Goal: Task Accomplishment & Management: Use online tool/utility

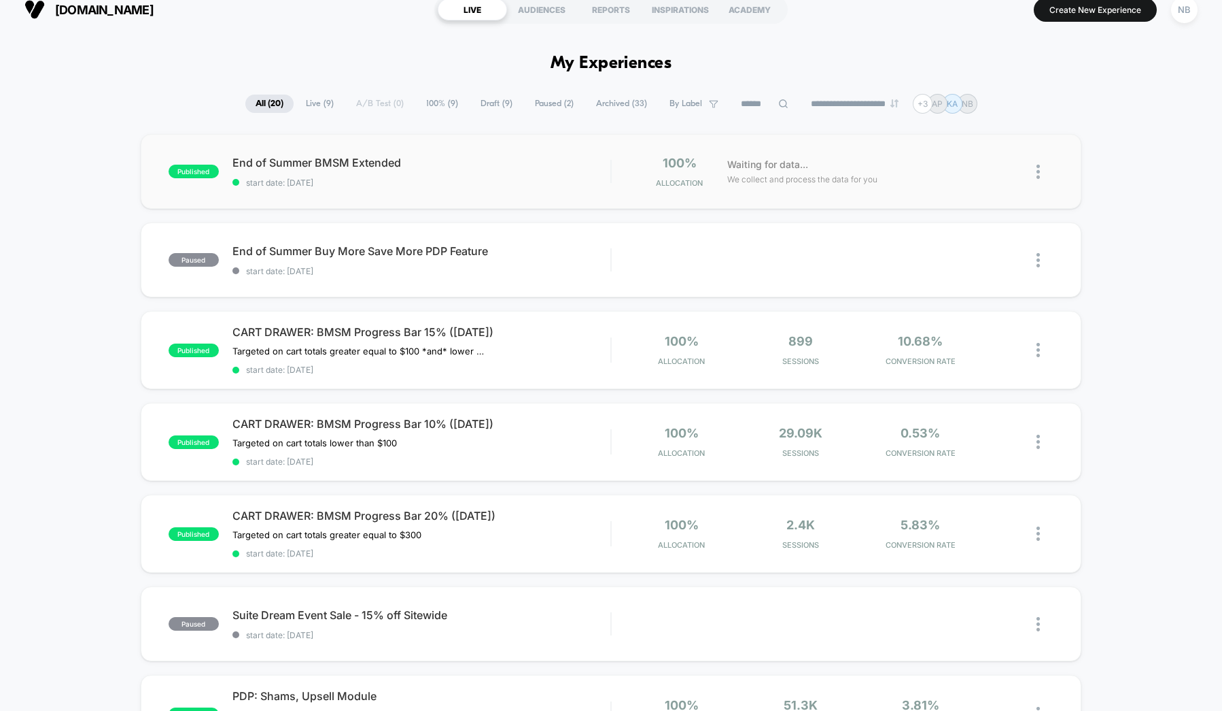
scroll to position [19, 0]
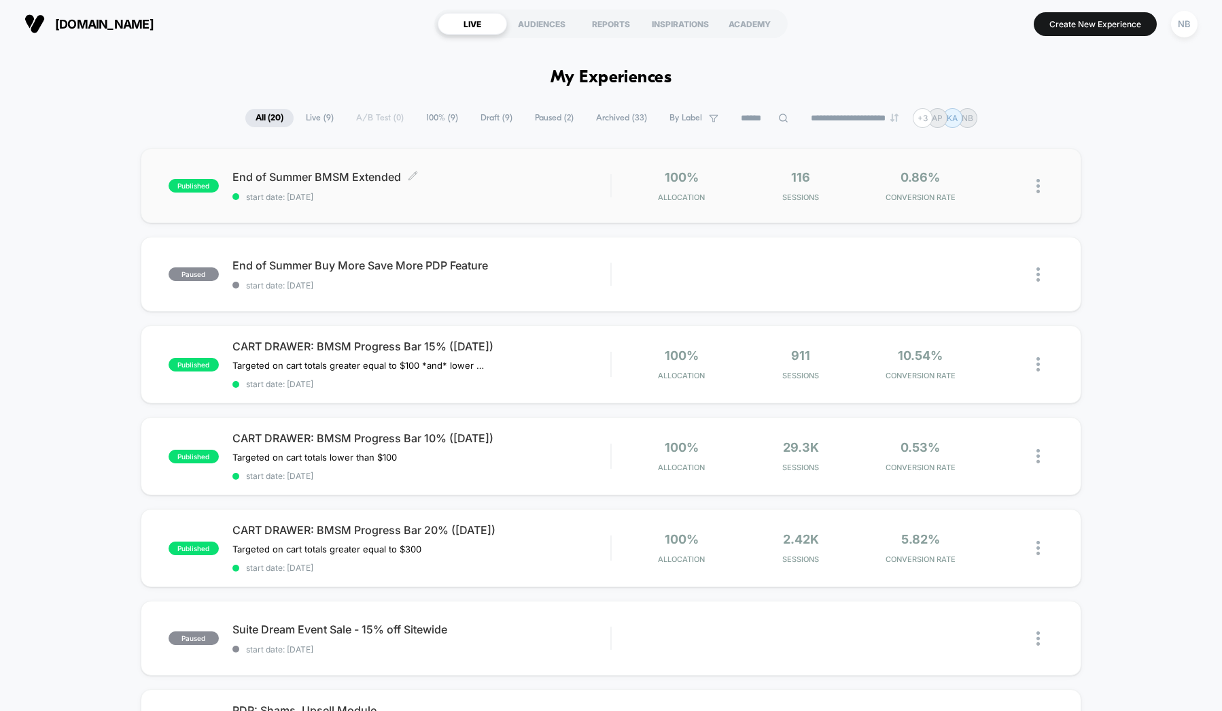
click at [313, 174] on span "End of Summer BMSM Extended Click to edit experience details" at bounding box center [422, 177] width 378 height 14
